Goal: Task Accomplishment & Management: Manage account settings

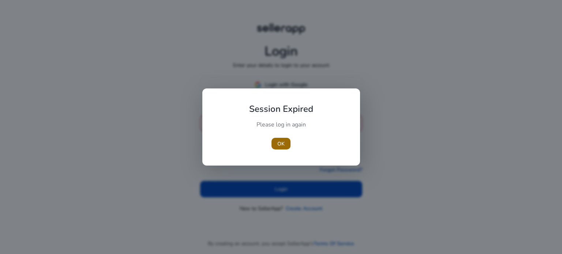
type input "**********"
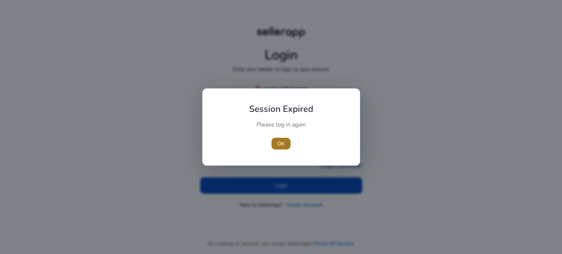
click at [281, 143] on span "OK" at bounding box center [280, 144] width 7 height 8
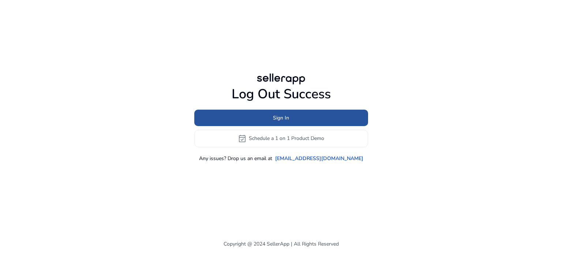
click at [274, 117] on span "Sign In" at bounding box center [281, 118] width 16 height 8
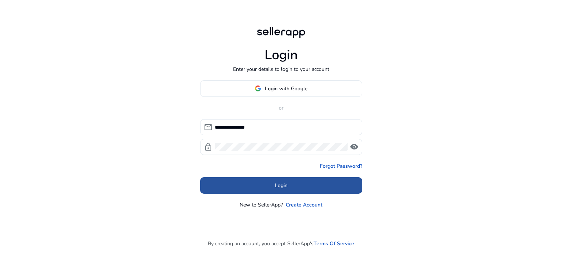
click at [265, 184] on span at bounding box center [281, 186] width 162 height 18
